Goal: Information Seeking & Learning: Learn about a topic

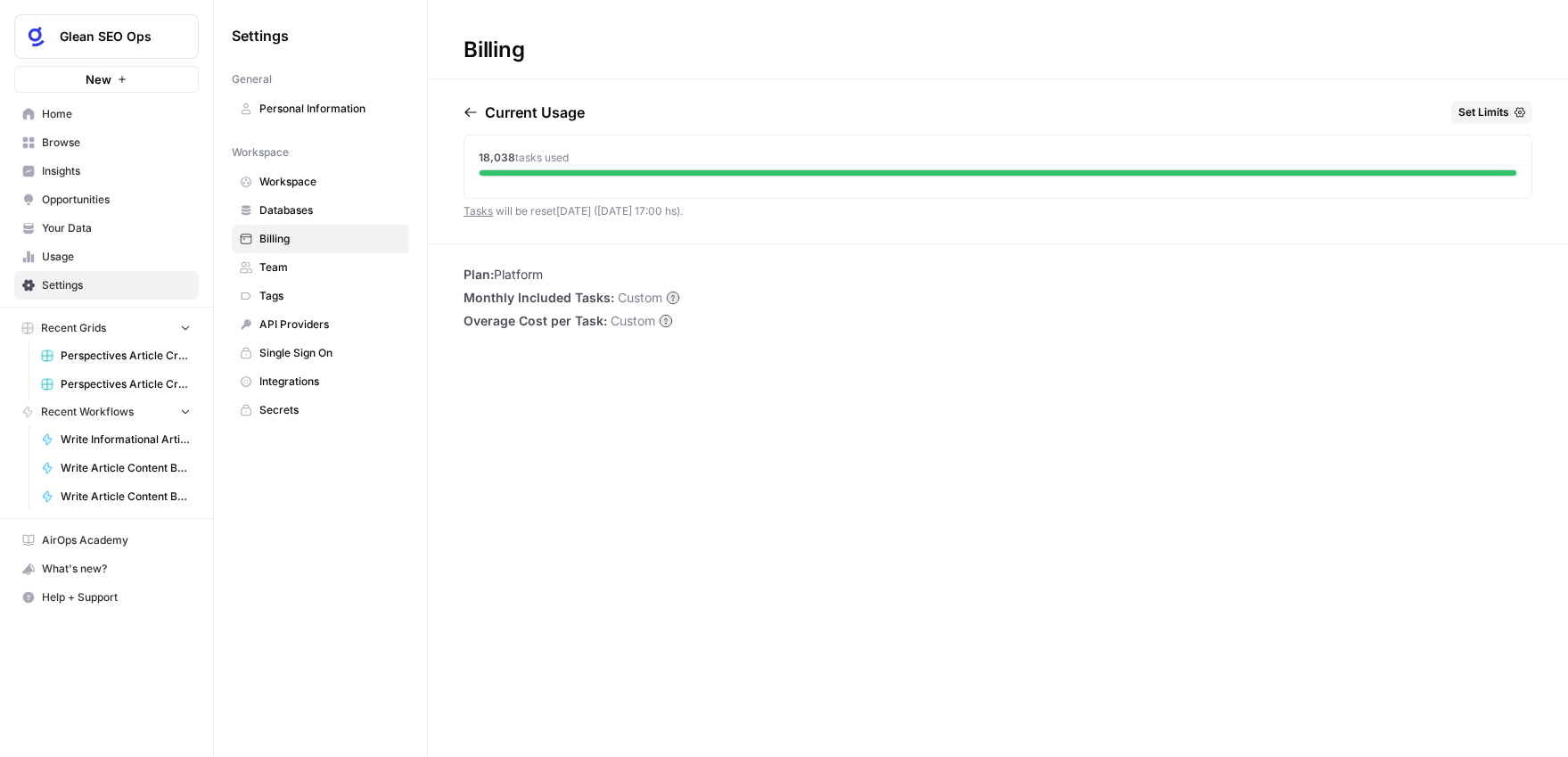
click at [94, 172] on span "Insights" at bounding box center [116, 171] width 149 height 16
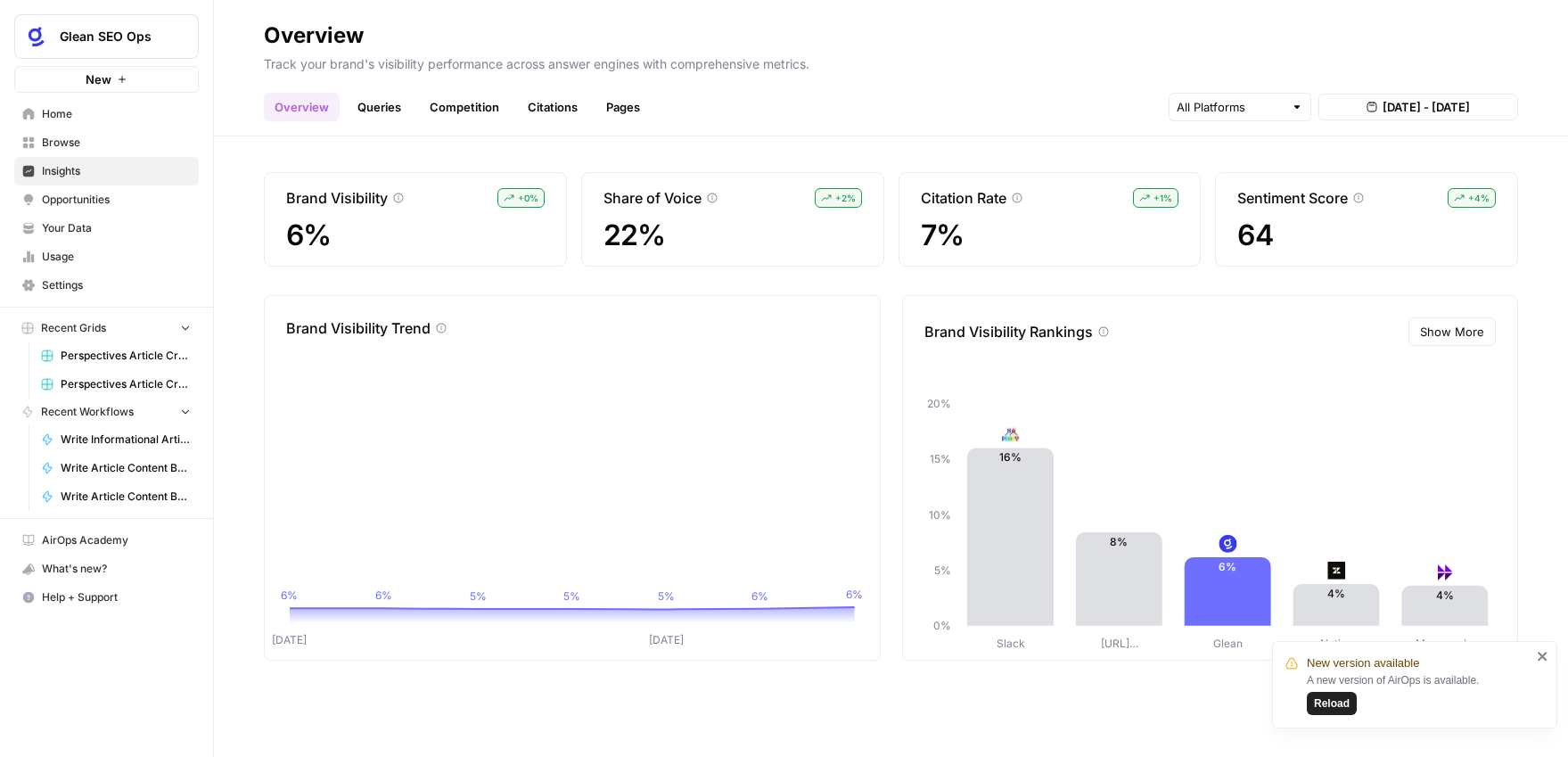
click at [1338, 702] on span "Reload" at bounding box center [1331, 703] width 36 height 16
click at [562, 110] on link "Citations" at bounding box center [552, 107] width 71 height 29
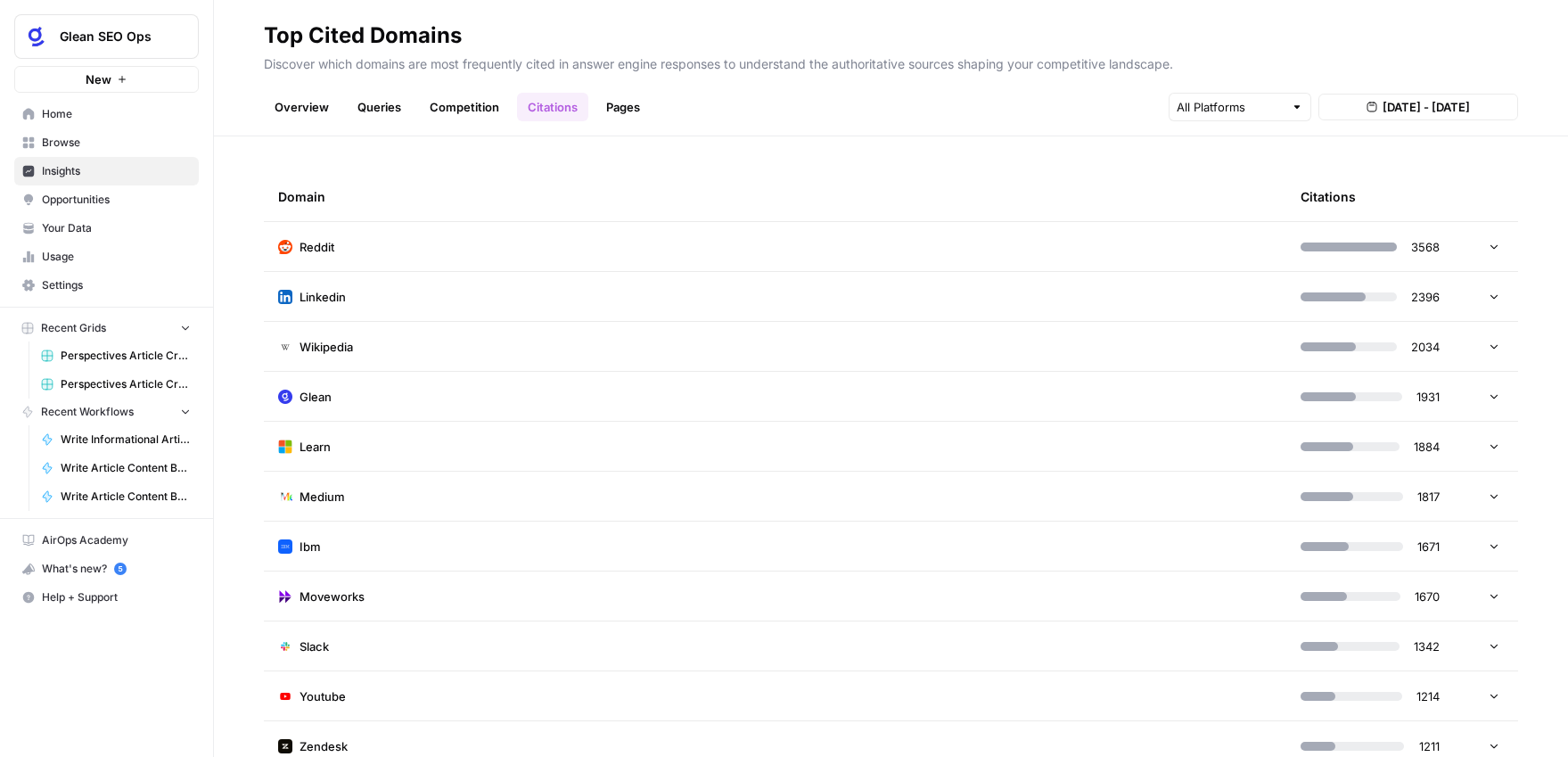
click at [445, 401] on td "Glean" at bounding box center [775, 395] width 1023 height 49
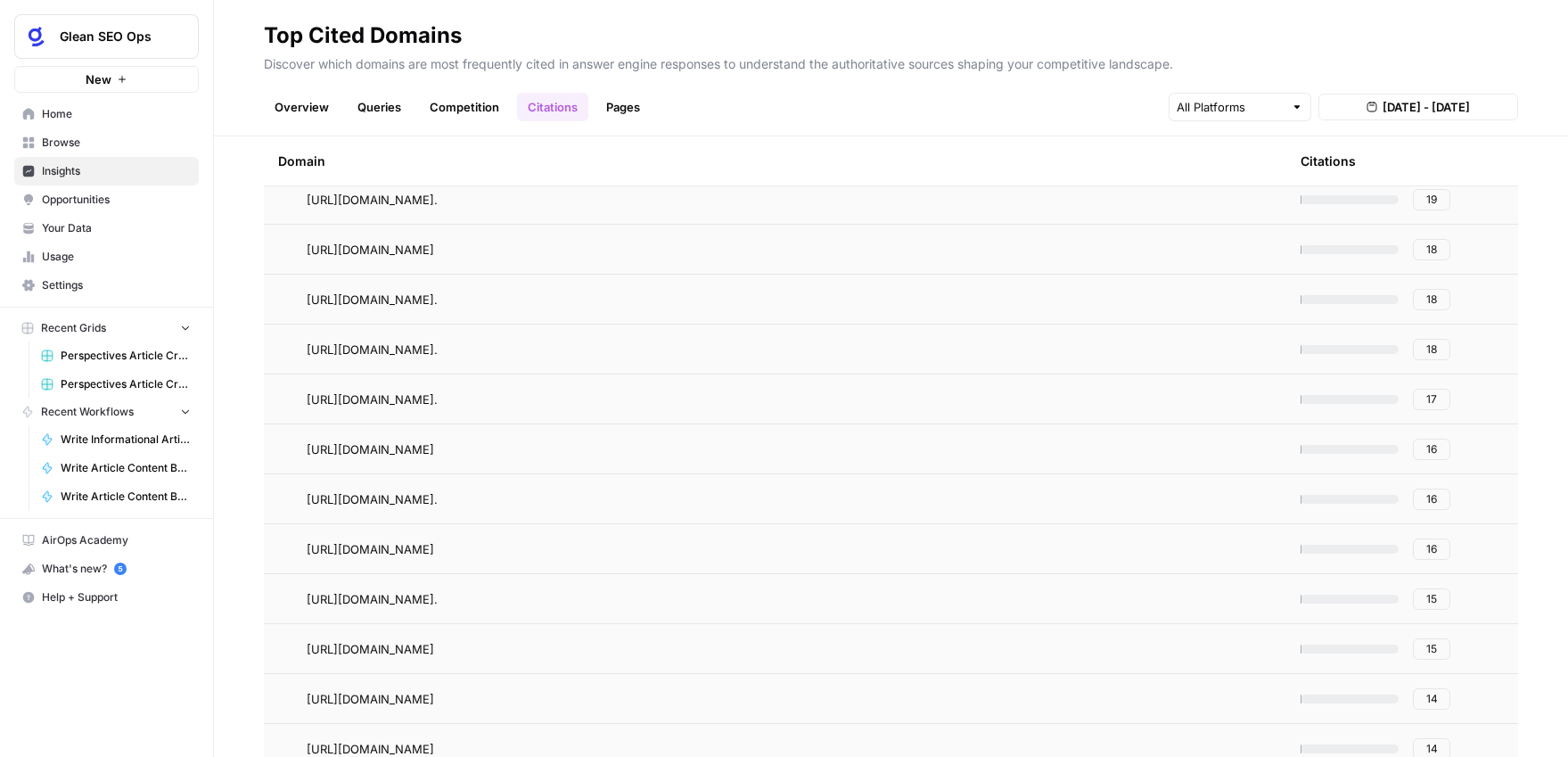
scroll to position [663, 0]
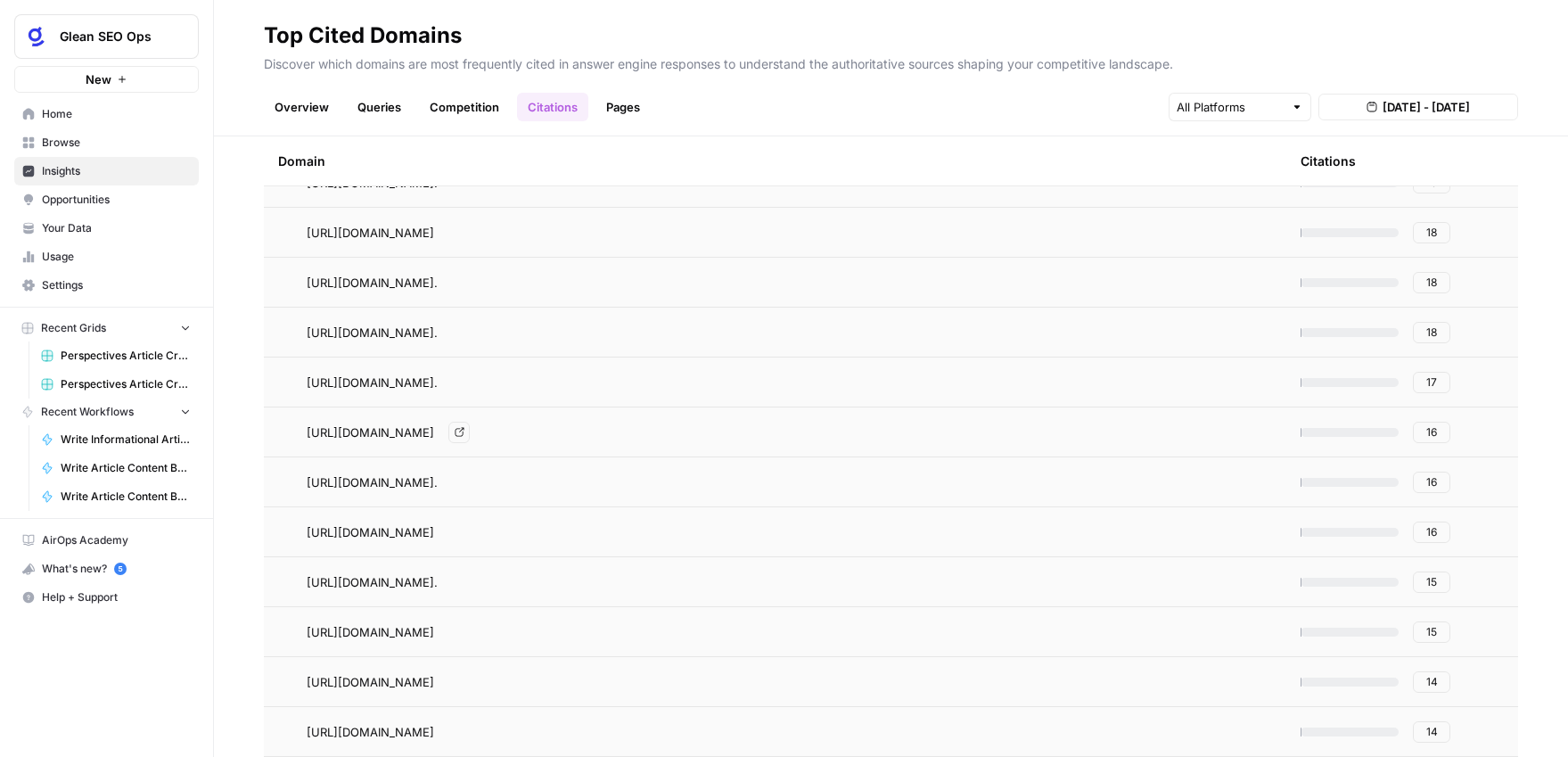
click at [464, 433] on icon "Go to page https://www.glean.com/blog/glean-prompting-product" at bounding box center [459, 431] width 10 height 10
